Goal: Task Accomplishment & Management: Manage account settings

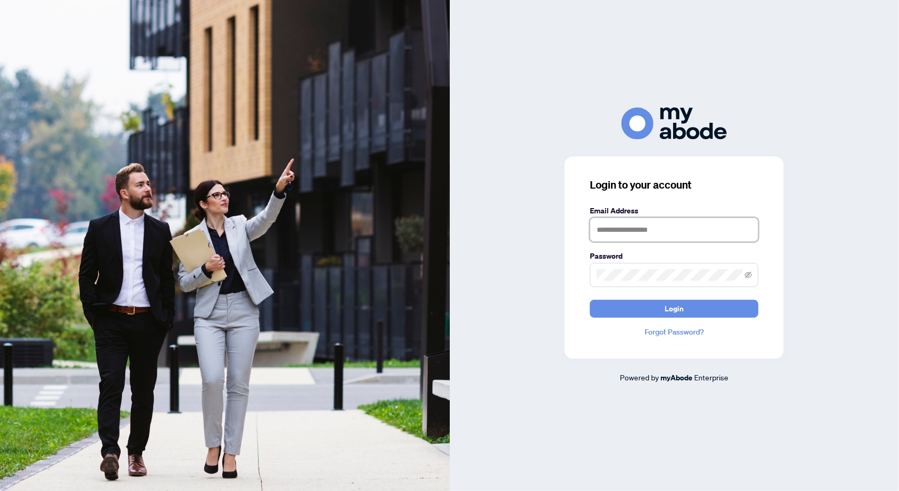
click at [668, 234] on input "text" at bounding box center [674, 229] width 169 height 24
type input "**********"
click at [670, 312] on span "Login" at bounding box center [674, 308] width 19 height 17
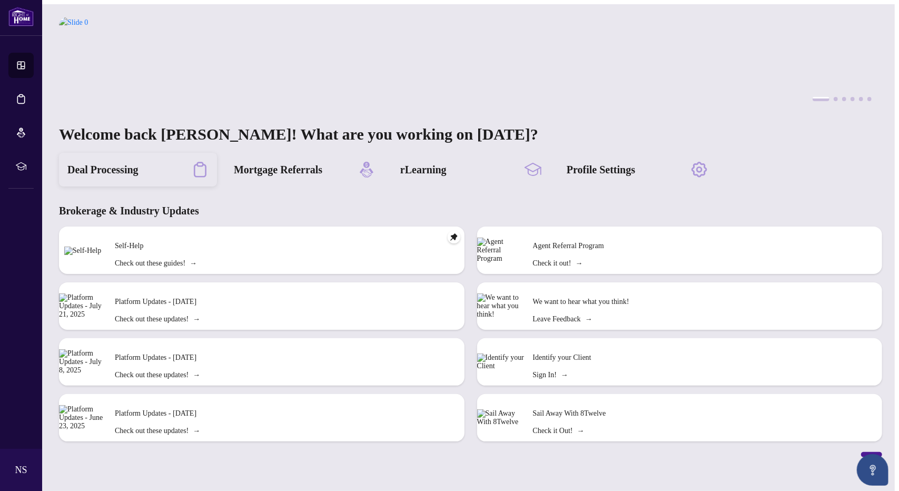
click at [118, 164] on h2 "Deal Processing" at bounding box center [102, 169] width 71 height 15
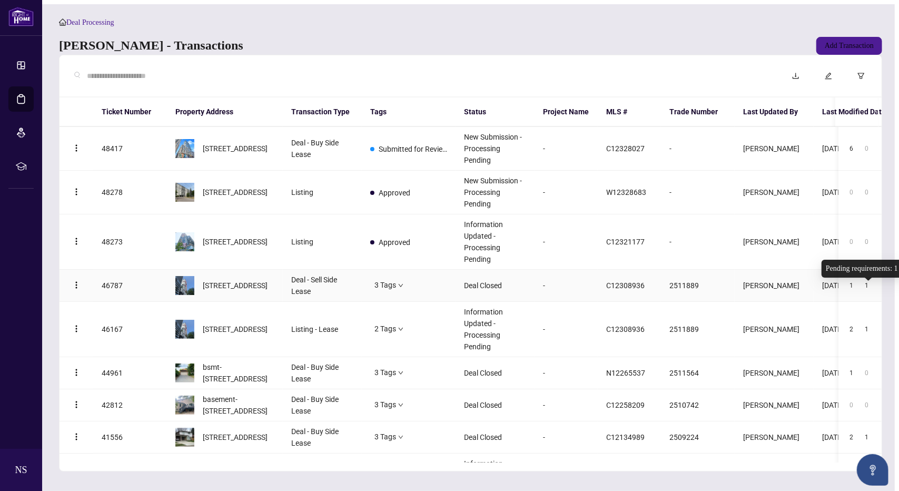
click at [868, 292] on div "1" at bounding box center [866, 285] width 13 height 13
click at [255, 282] on span "[STREET_ADDRESS]" at bounding box center [235, 286] width 65 height 12
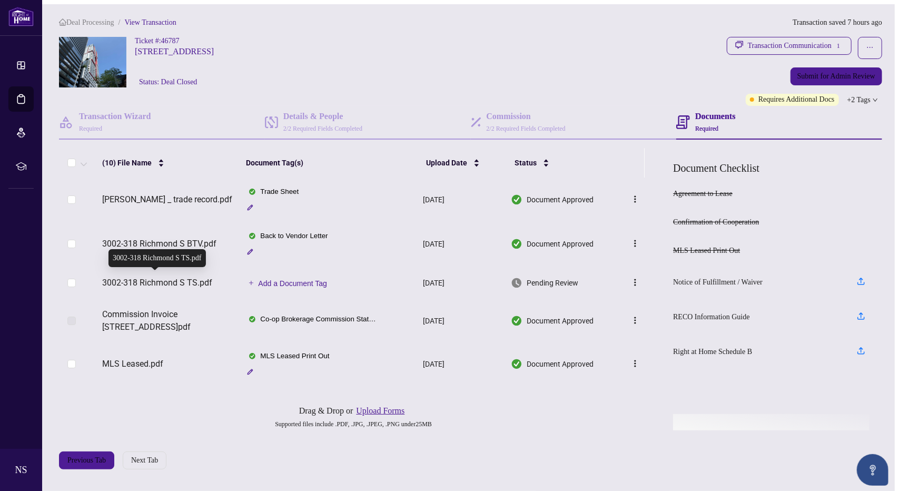
click at [197, 278] on span "3002-318 Richmond S TS.pdf" at bounding box center [157, 282] width 110 height 13
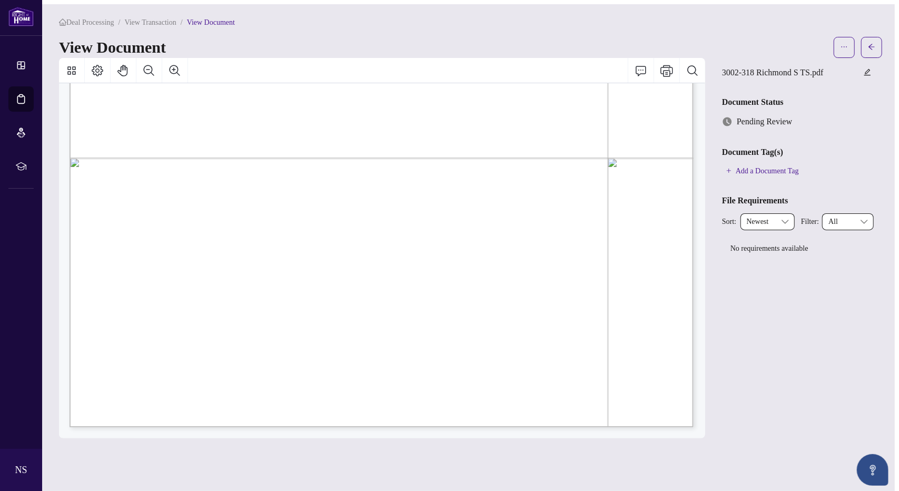
scroll to position [211, 0]
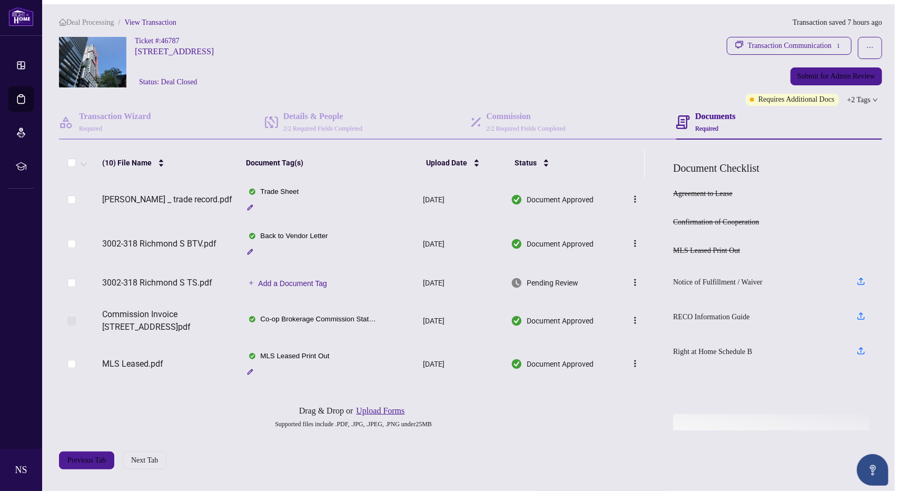
click at [170, 197] on span "[PERSON_NAME] _ trade record.pdf" at bounding box center [167, 199] width 130 height 13
click at [815, 43] on div "Transaction Communication 1" at bounding box center [795, 45] width 95 height 17
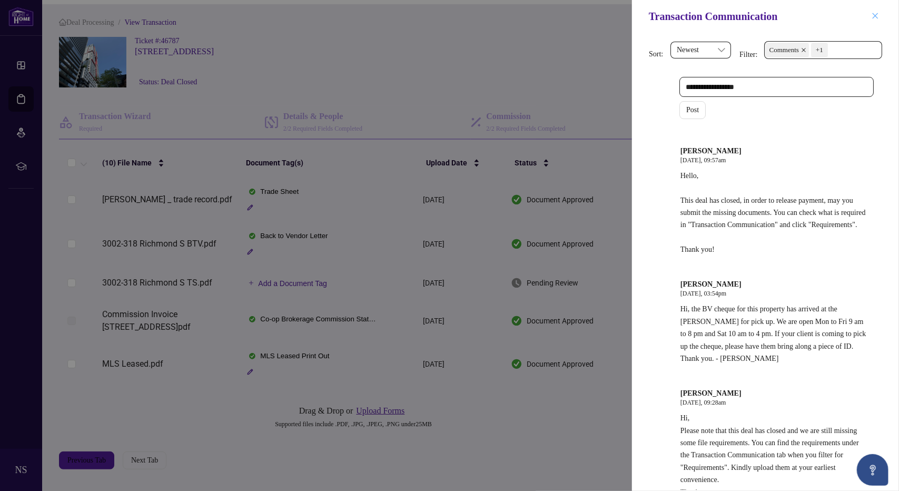
click at [879, 17] on button "button" at bounding box center [875, 16] width 14 height 13
